Goal: Use online tool/utility: Use online tool/utility

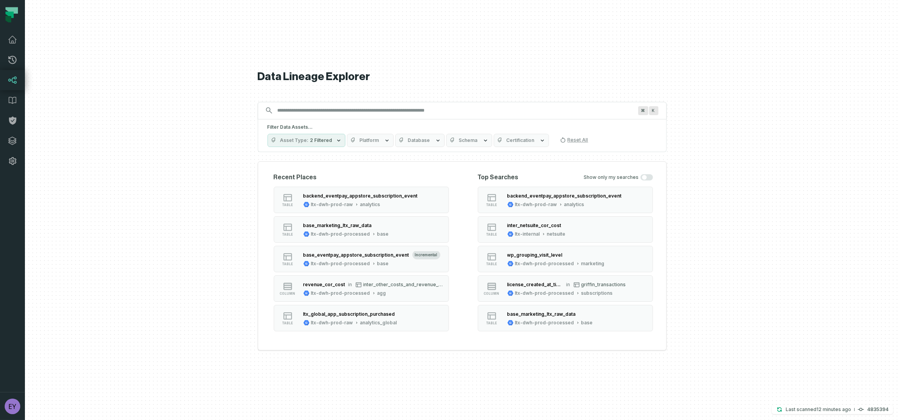
click at [349, 114] on input "Discovery Provider cmdk menu" at bounding box center [455, 110] width 364 height 12
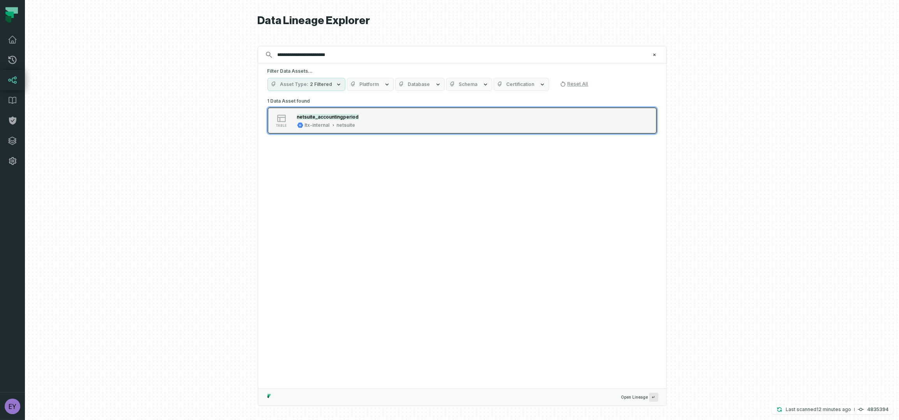
type input "**********"
click at [348, 114] on mark "netsuite_accountingperiod" at bounding box center [328, 117] width 62 height 6
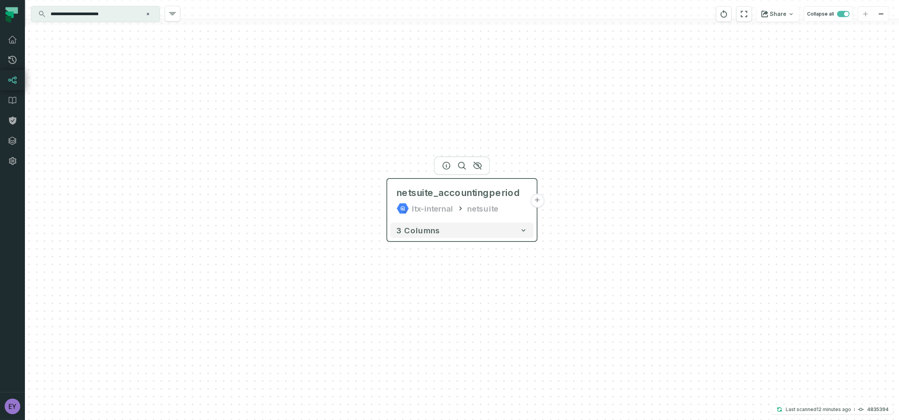
click at [535, 202] on button "+" at bounding box center [537, 201] width 14 height 14
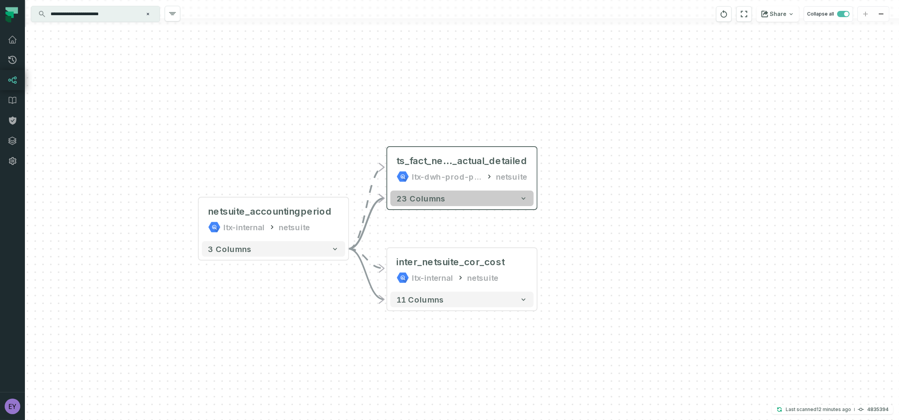
click at [524, 198] on icon "button" at bounding box center [523, 198] width 4 height 2
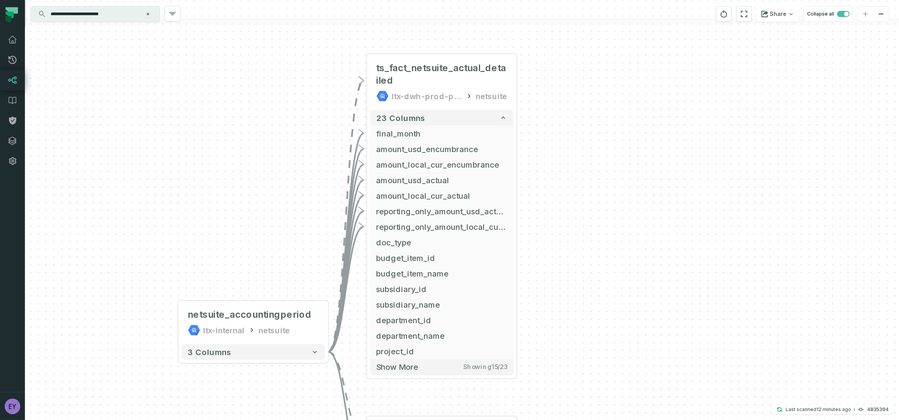
drag, startPoint x: 652, startPoint y: 268, endPoint x: 632, endPoint y: 175, distance: 95.2
click at [632, 175] on div "+ ts_fact_netsuite_actual_detailed ltx-dwh-prod-processed netsuite 23 columns +…" at bounding box center [462, 210] width 874 height 420
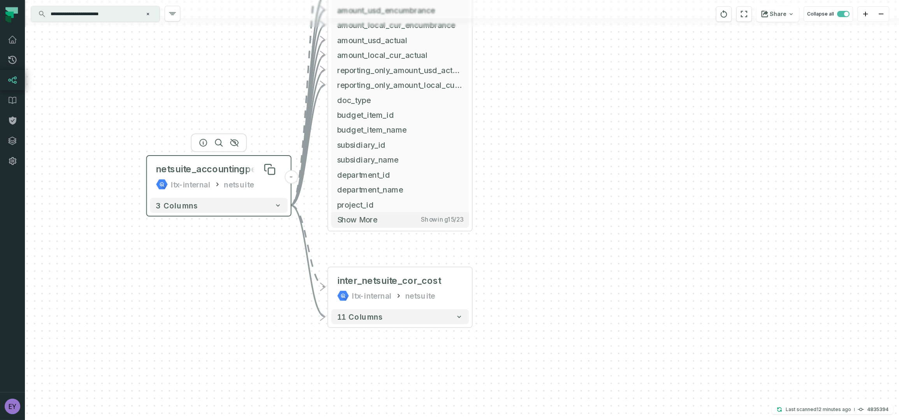
drag, startPoint x: 267, startPoint y: 304, endPoint x: 222, endPoint y: 156, distance: 154.3
click at [222, 163] on div "netsuite_accountingperiod" at bounding box center [215, 169] width 119 height 12
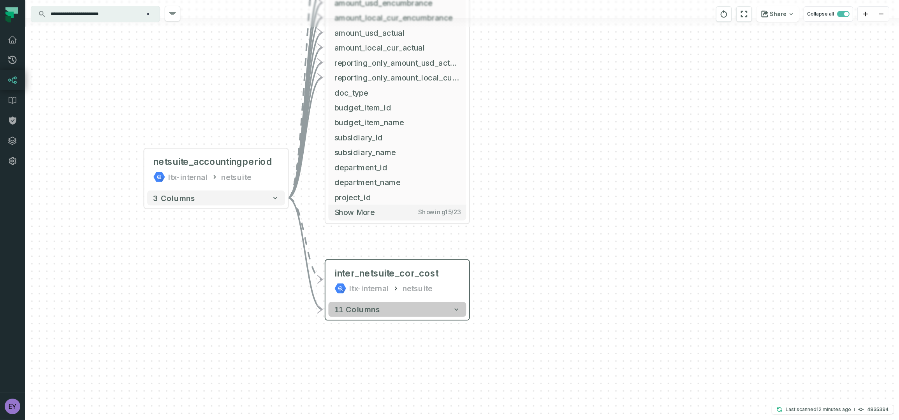
click at [458, 311] on icon "button" at bounding box center [456, 309] width 7 height 7
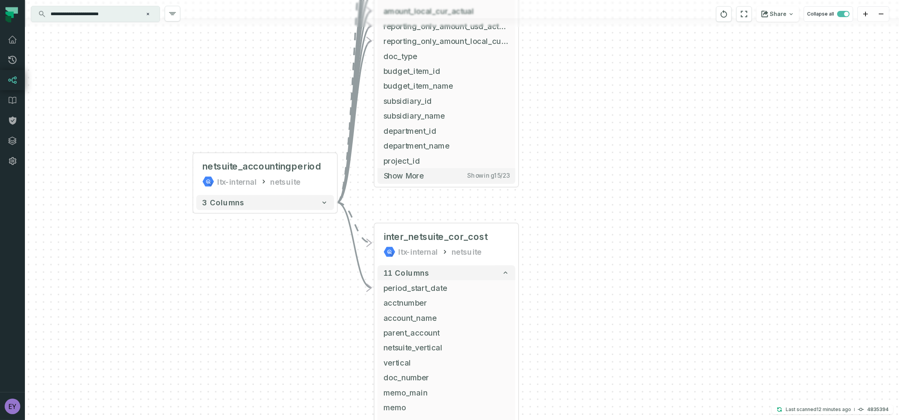
drag, startPoint x: 521, startPoint y: 341, endPoint x: 571, endPoint y: 304, distance: 61.2
click at [571, 304] on div "+ ts_fact_netsuite_actual_detailed ltx-dwh-prod-processed netsuite 23 columns +…" at bounding box center [462, 210] width 874 height 420
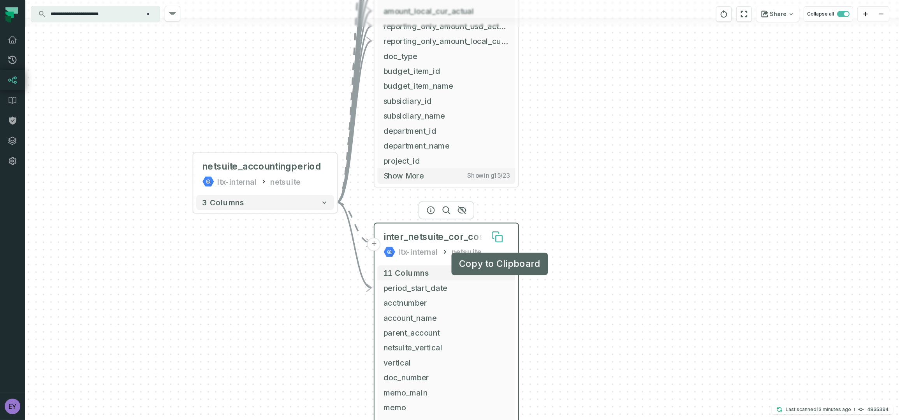
click at [499, 238] on icon at bounding box center [498, 238] width 7 height 7
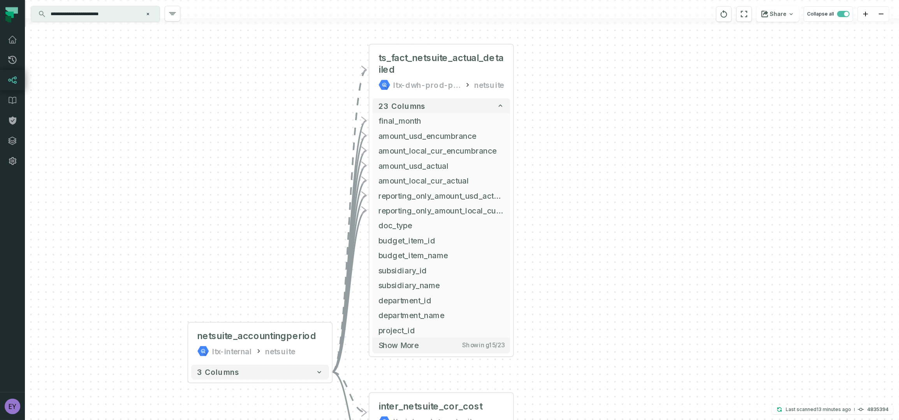
drag, startPoint x: 567, startPoint y: 153, endPoint x: 562, endPoint y: 323, distance: 169.8
click at [562, 323] on div "+ ts_fact_netsuite_actual_detailed ltx-dwh-prod-processed netsuite 23 columns +…" at bounding box center [462, 210] width 874 height 420
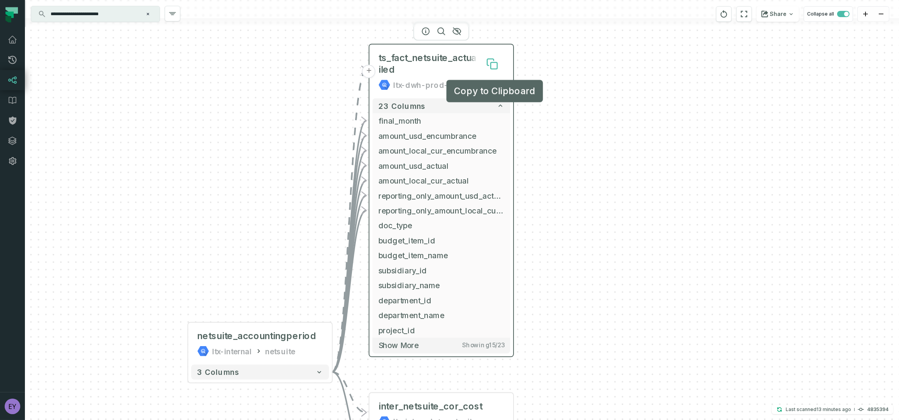
click at [489, 61] on icon at bounding box center [490, 62] width 7 height 7
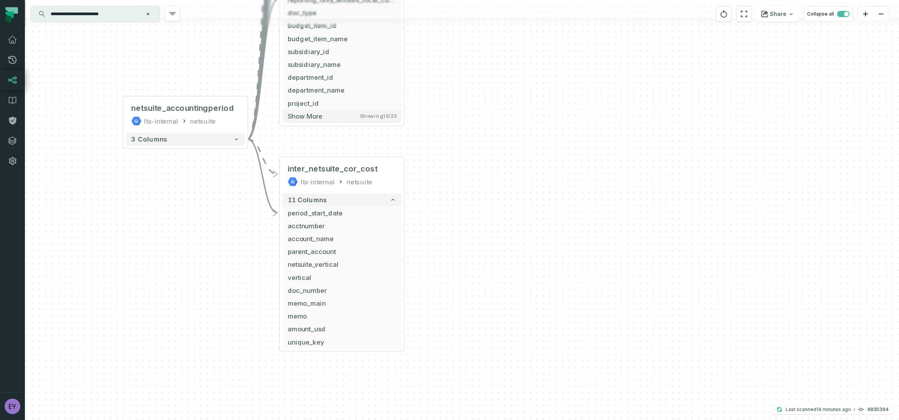
drag, startPoint x: 599, startPoint y: 267, endPoint x: 487, endPoint y: 66, distance: 230.0
click at [487, 66] on div "+ ts_fact_netsuite_actual_detailed ltx-dwh-prod-processed netsuite 23 columns +…" at bounding box center [462, 210] width 874 height 420
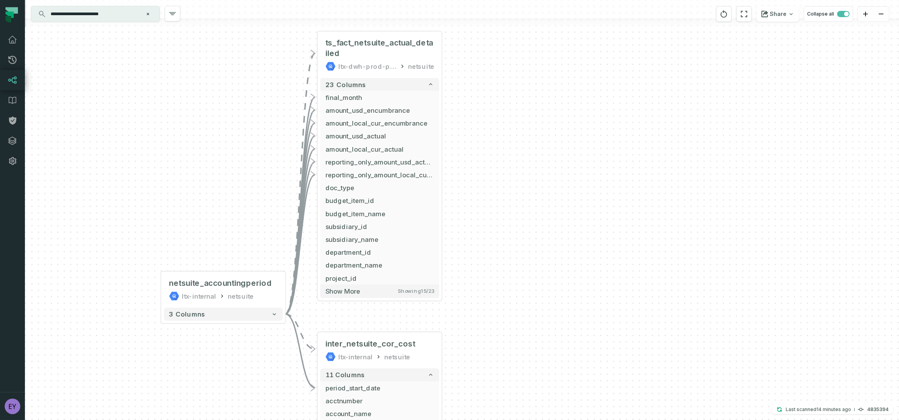
drag, startPoint x: 512, startPoint y: 147, endPoint x: 550, endPoint y: 323, distance: 179.9
click at [550, 323] on div "+ ts_fact_netsuite_actual_detailed ltx-dwh-prod-processed netsuite 23 columns +…" at bounding box center [462, 210] width 874 height 420
